Goal: Task Accomplishment & Management: Complete application form

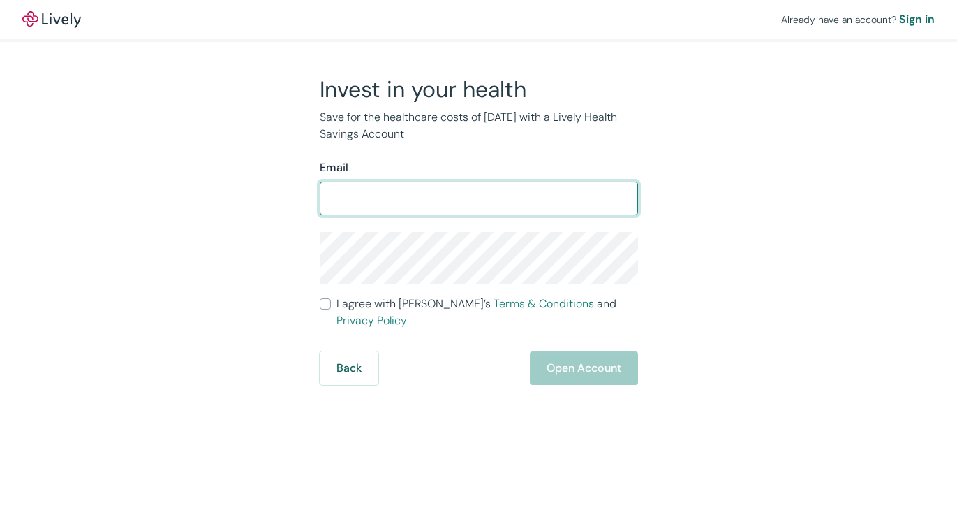
click at [923, 16] on div "Sign in" at bounding box center [917, 19] width 36 height 17
click at [485, 205] on input "Email" at bounding box center [479, 198] width 318 height 28
